Goal: Navigation & Orientation: Find specific page/section

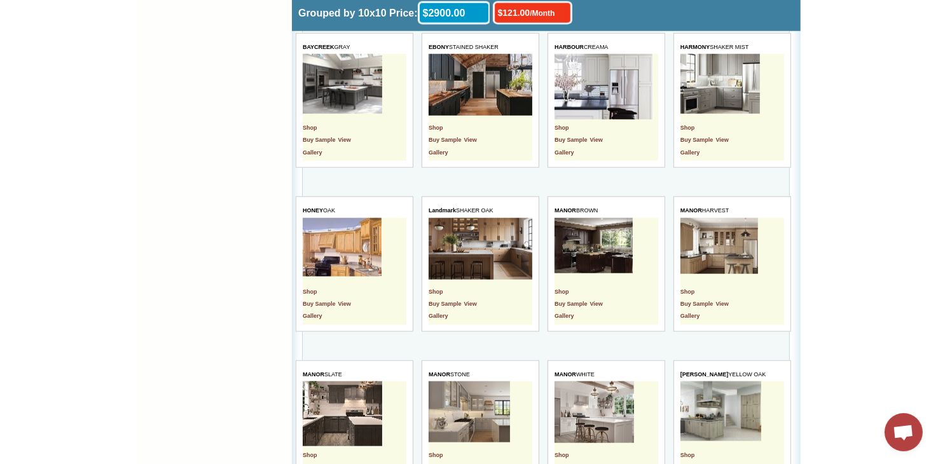
scroll to position [1208, 0]
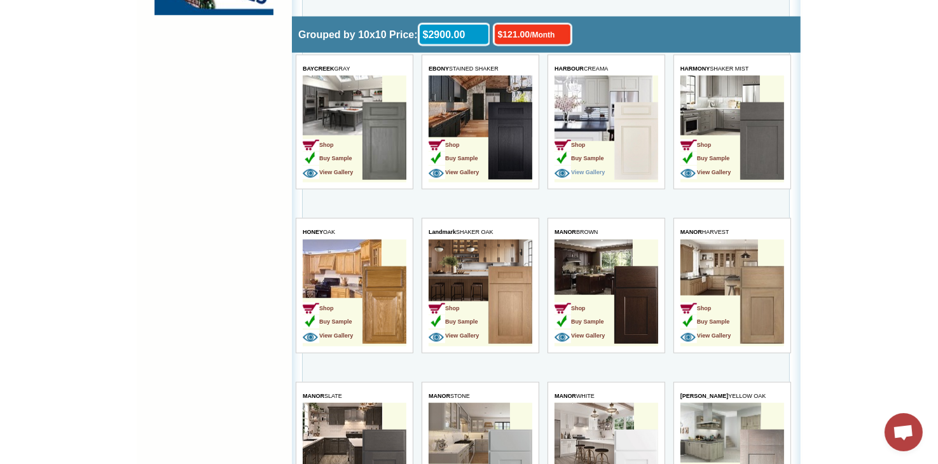
click at [591, 170] on span "View Gallery" at bounding box center [579, 173] width 50 height 6
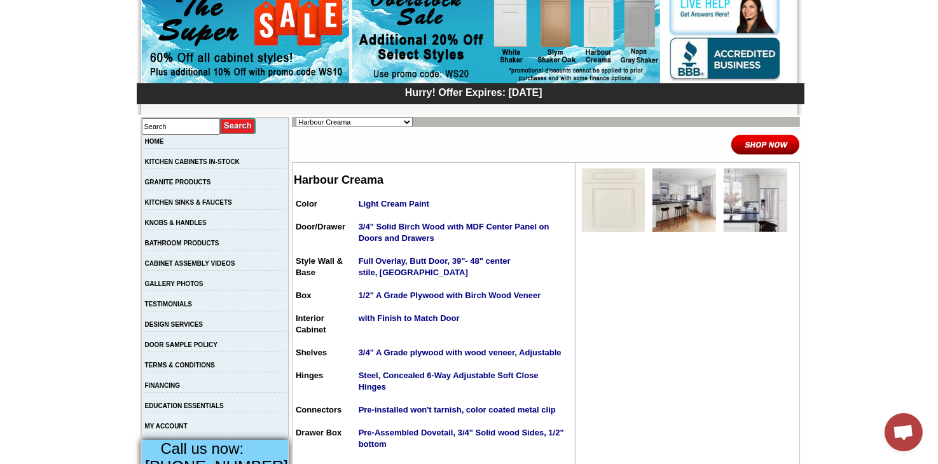
scroll to position [191, 0]
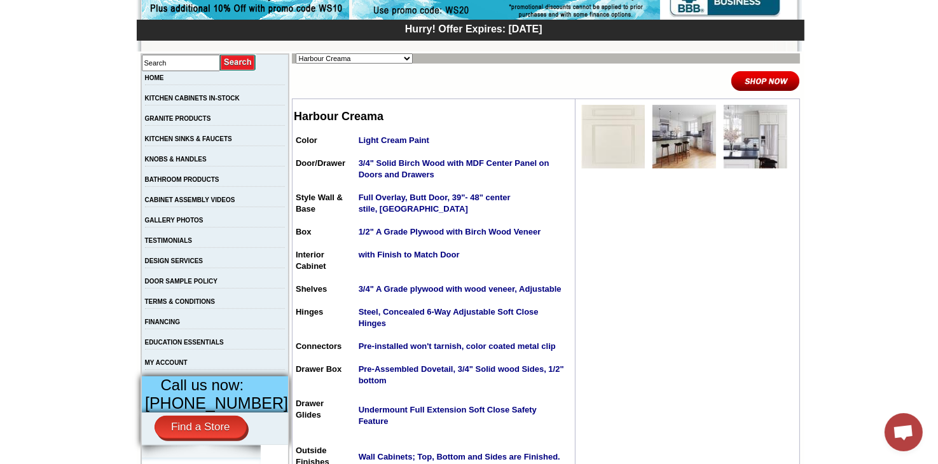
click at [605, 146] on img at bounding box center [613, 137] width 64 height 64
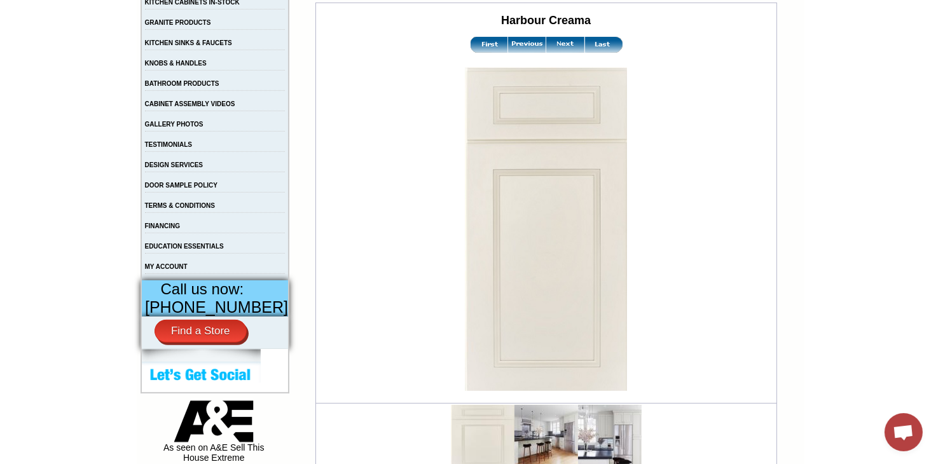
scroll to position [318, 0]
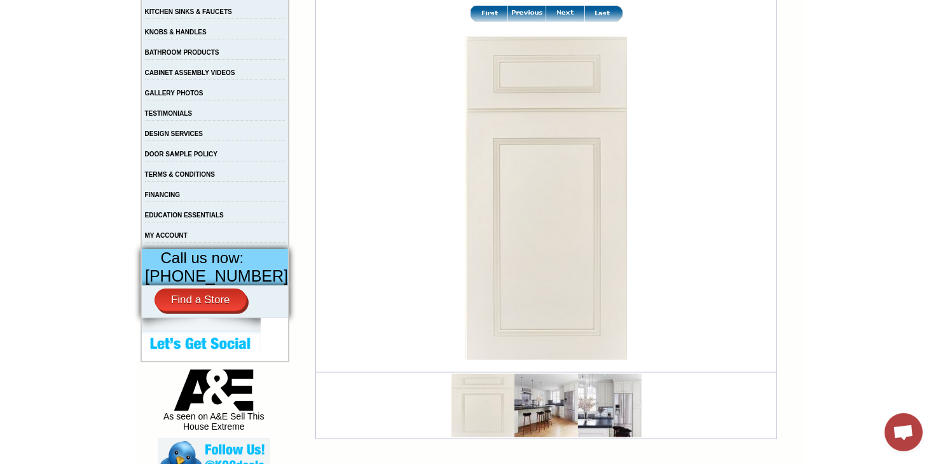
click at [532, 404] on img at bounding box center [546, 406] width 64 height 64
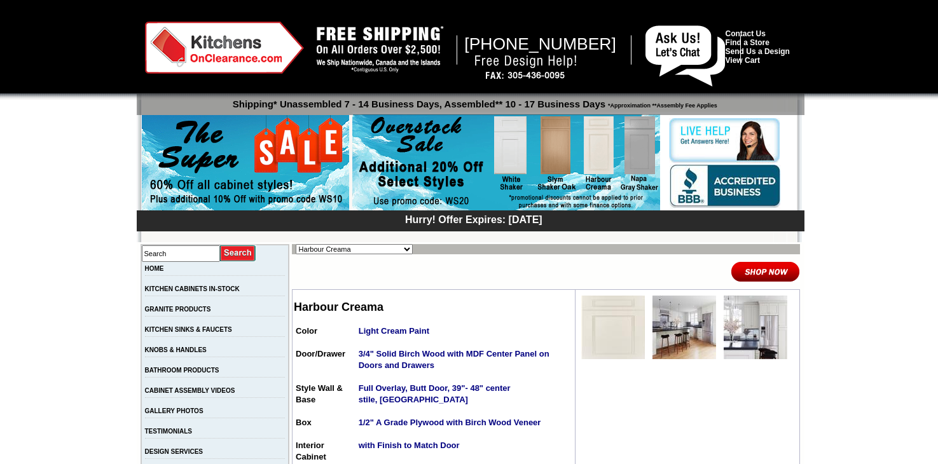
scroll to position [191, 0]
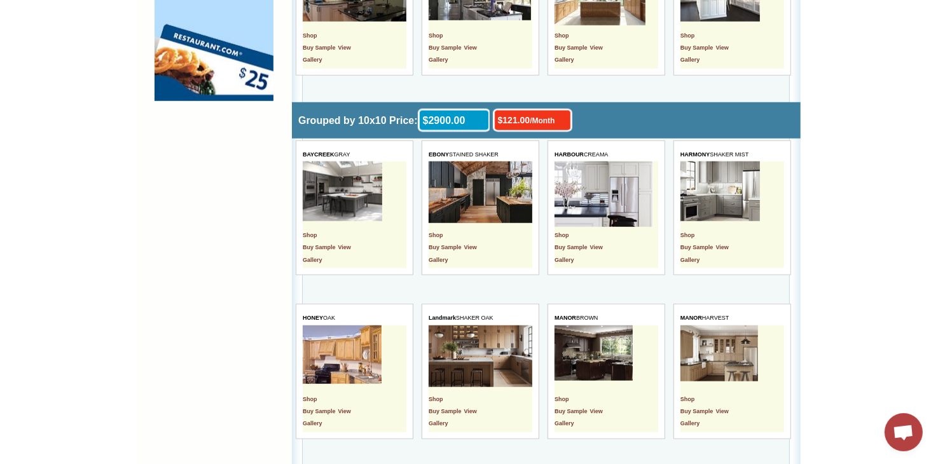
scroll to position [1145, 0]
